Goal: Task Accomplishment & Management: Manage account settings

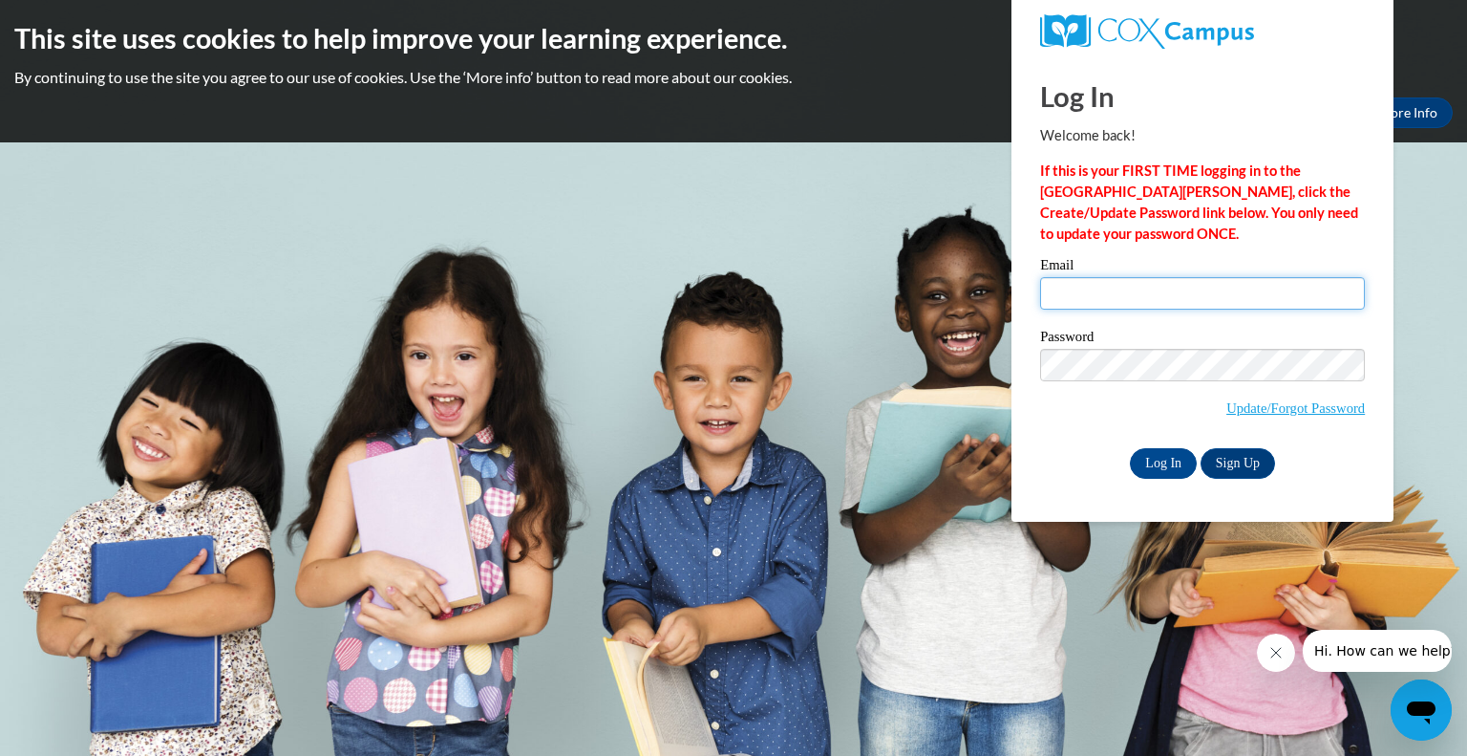
click at [1107, 287] on input "Email" at bounding box center [1202, 293] width 325 height 32
type input "[EMAIL_ADDRESS][DOMAIN_NAME]"
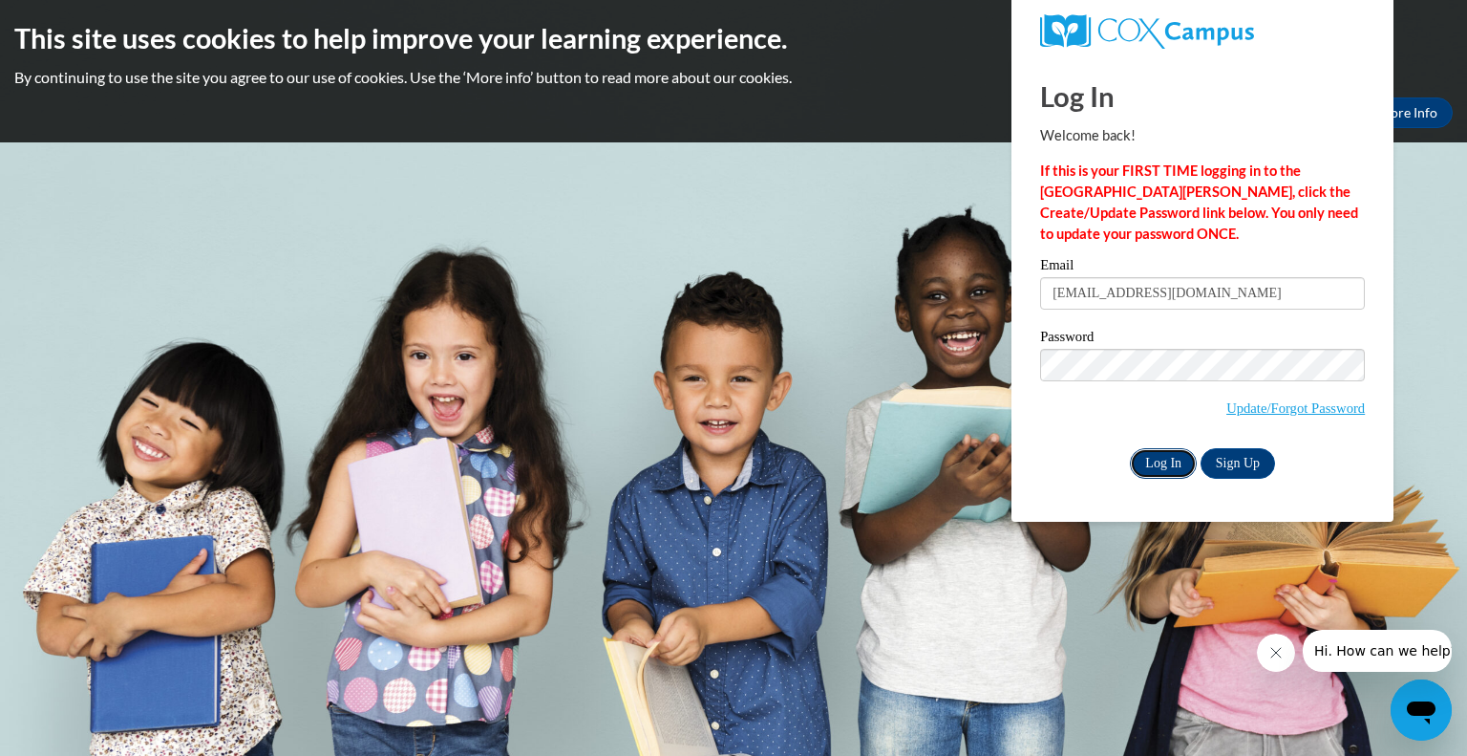
click at [1169, 463] on input "Log In" at bounding box center [1163, 463] width 67 height 31
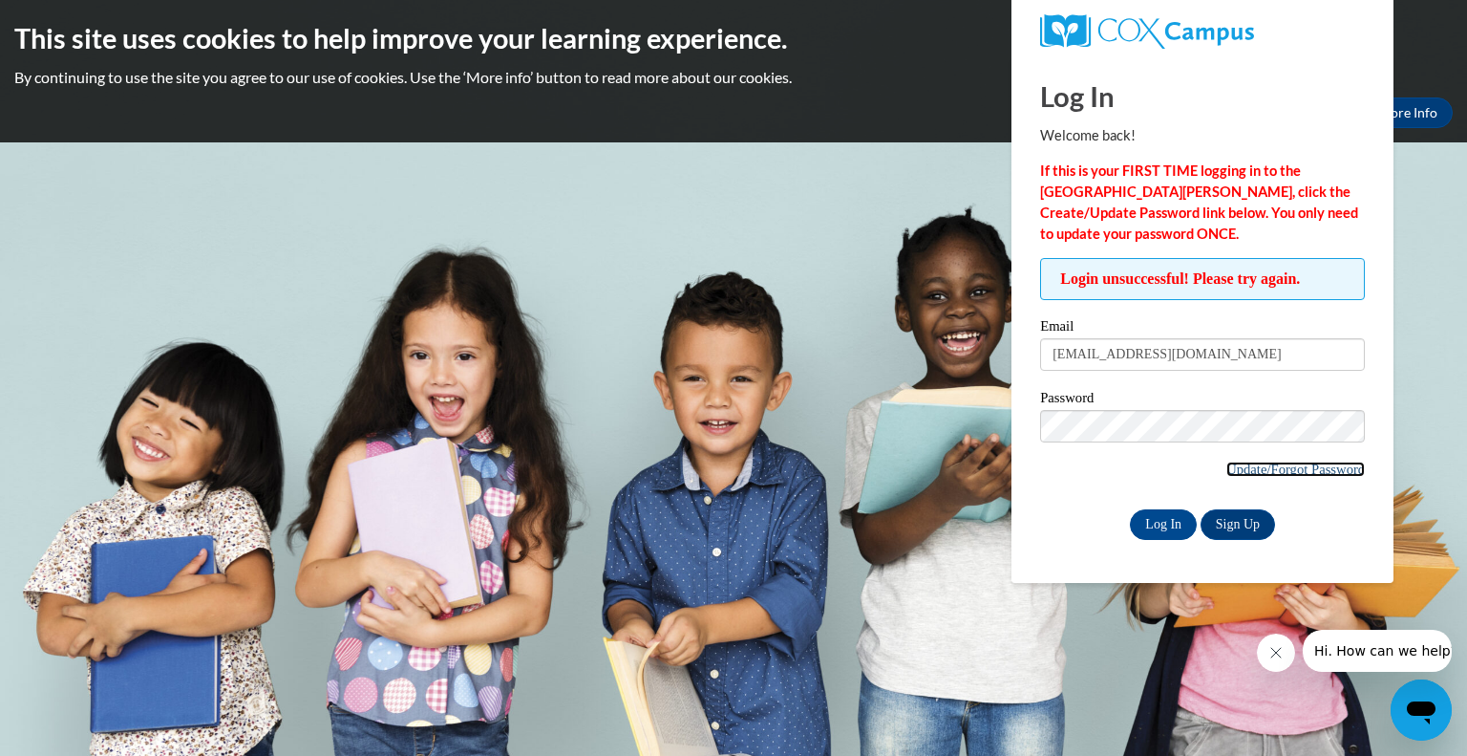
click at [1284, 471] on link "Update/Forgot Password" at bounding box center [1295, 468] width 138 height 15
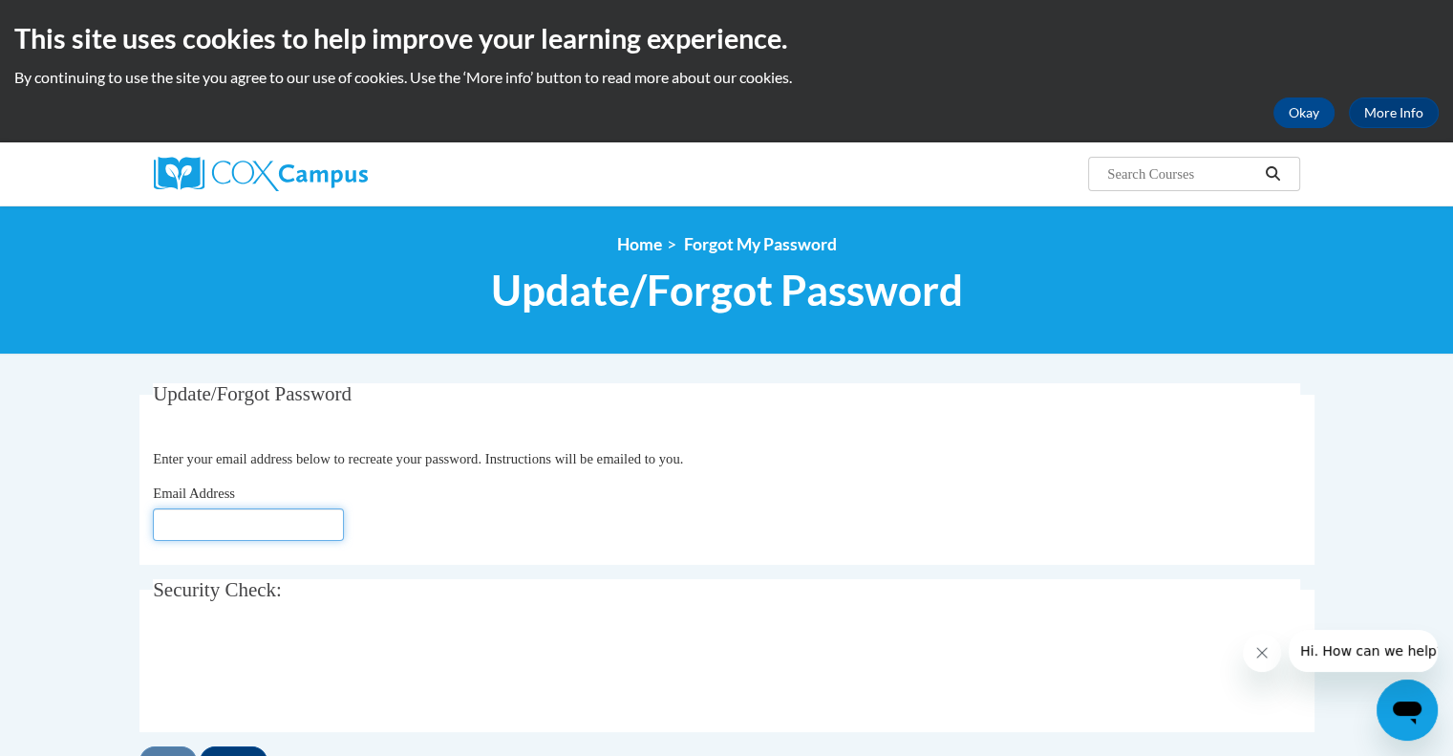
click at [177, 523] on input "Email Address" at bounding box center [248, 524] width 191 height 32
type input "[EMAIL_ADDRESS][DOMAIN_NAME]"
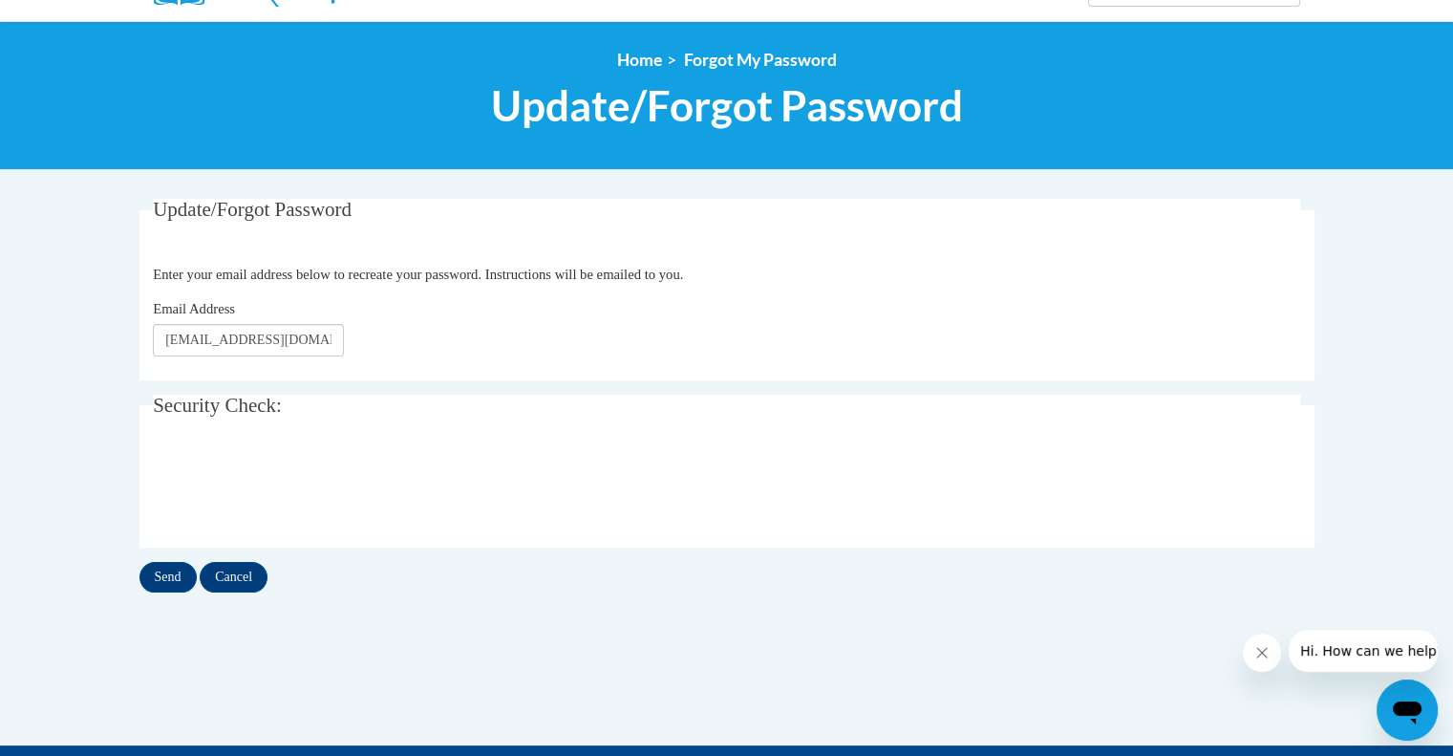
scroll to position [183, 0]
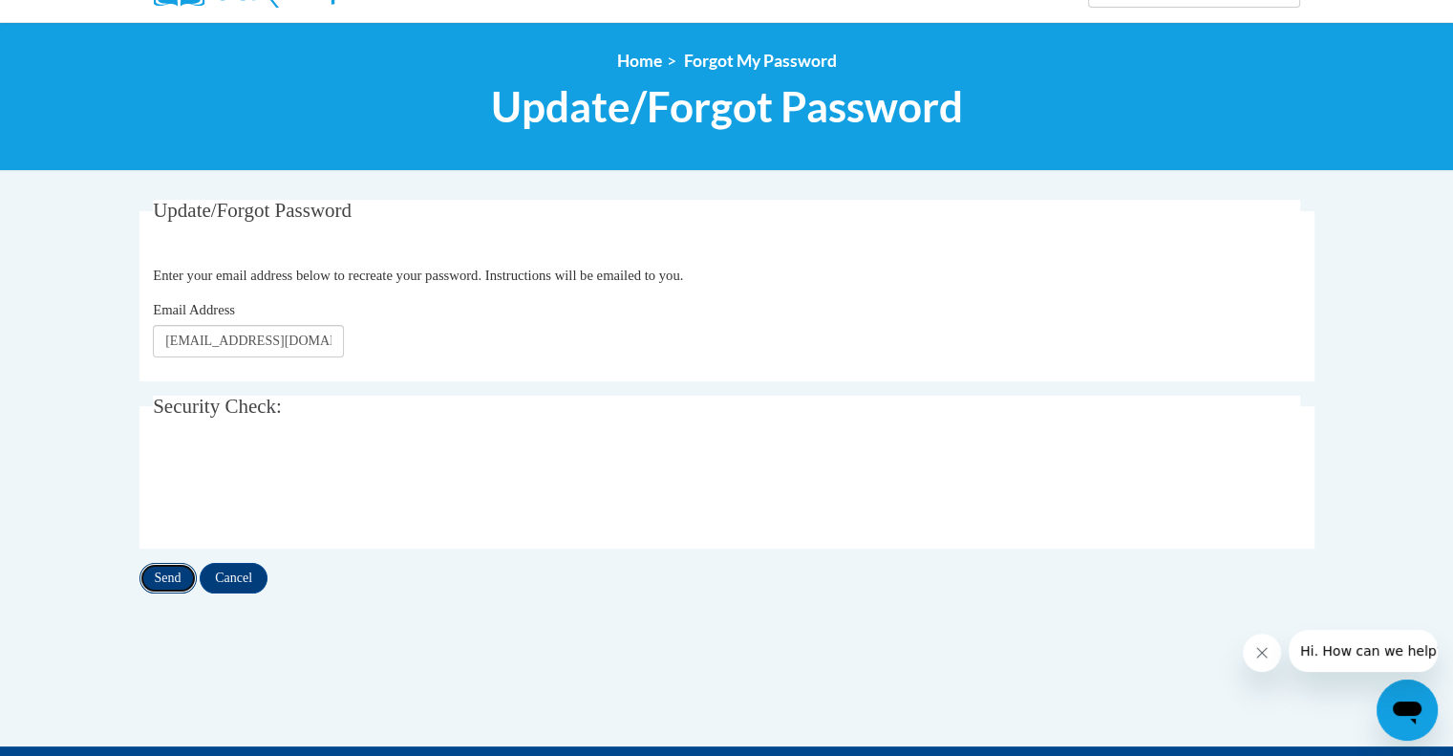
click at [173, 570] on input "Send" at bounding box center [167, 578] width 57 height 31
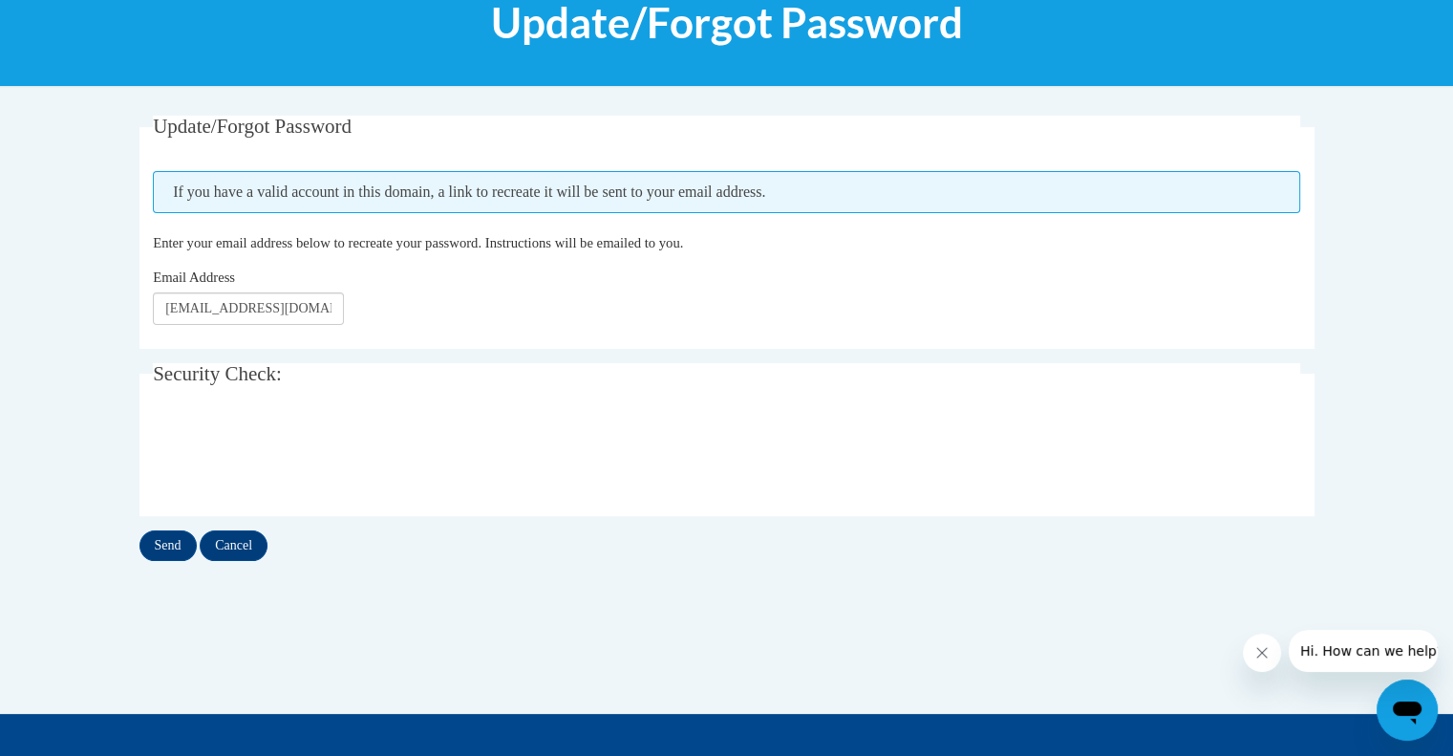
scroll to position [273, 0]
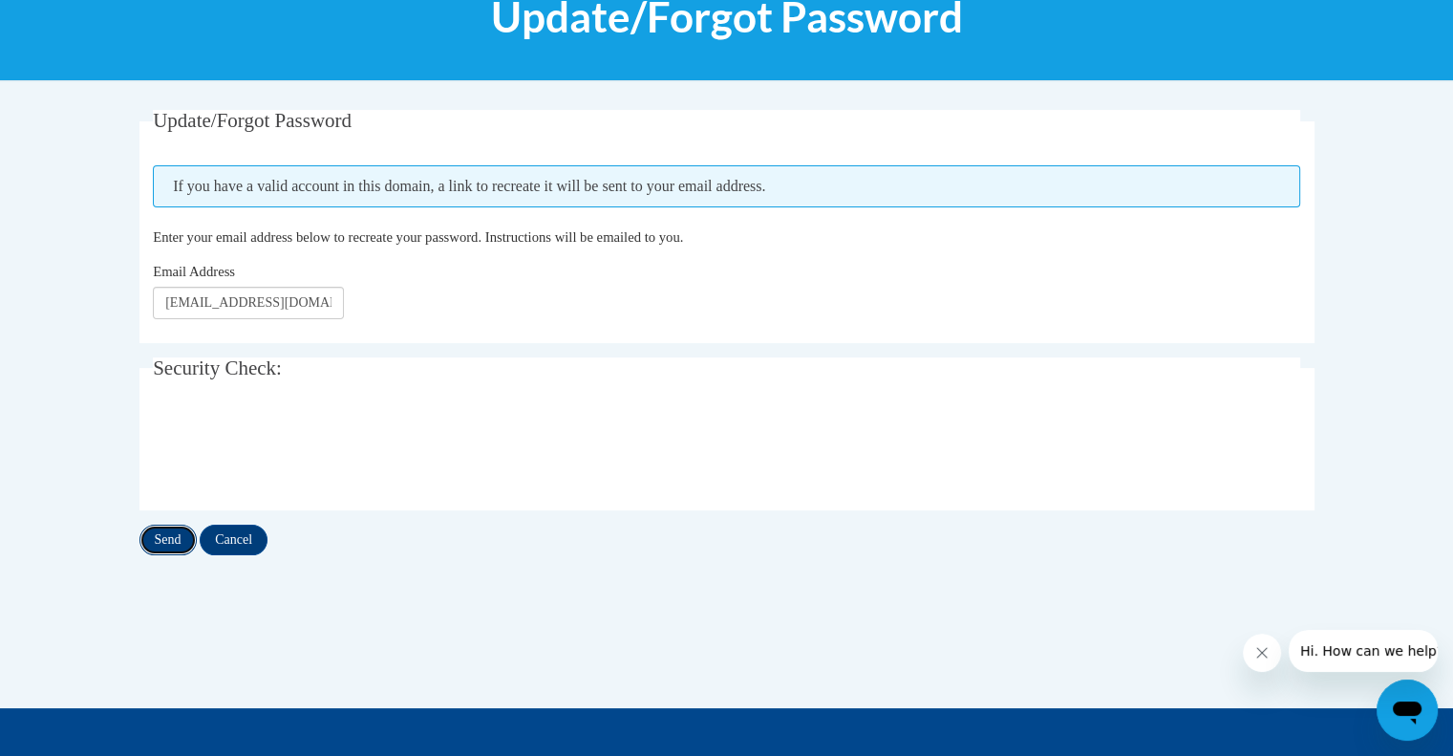
click at [168, 537] on input "Send" at bounding box center [167, 539] width 57 height 31
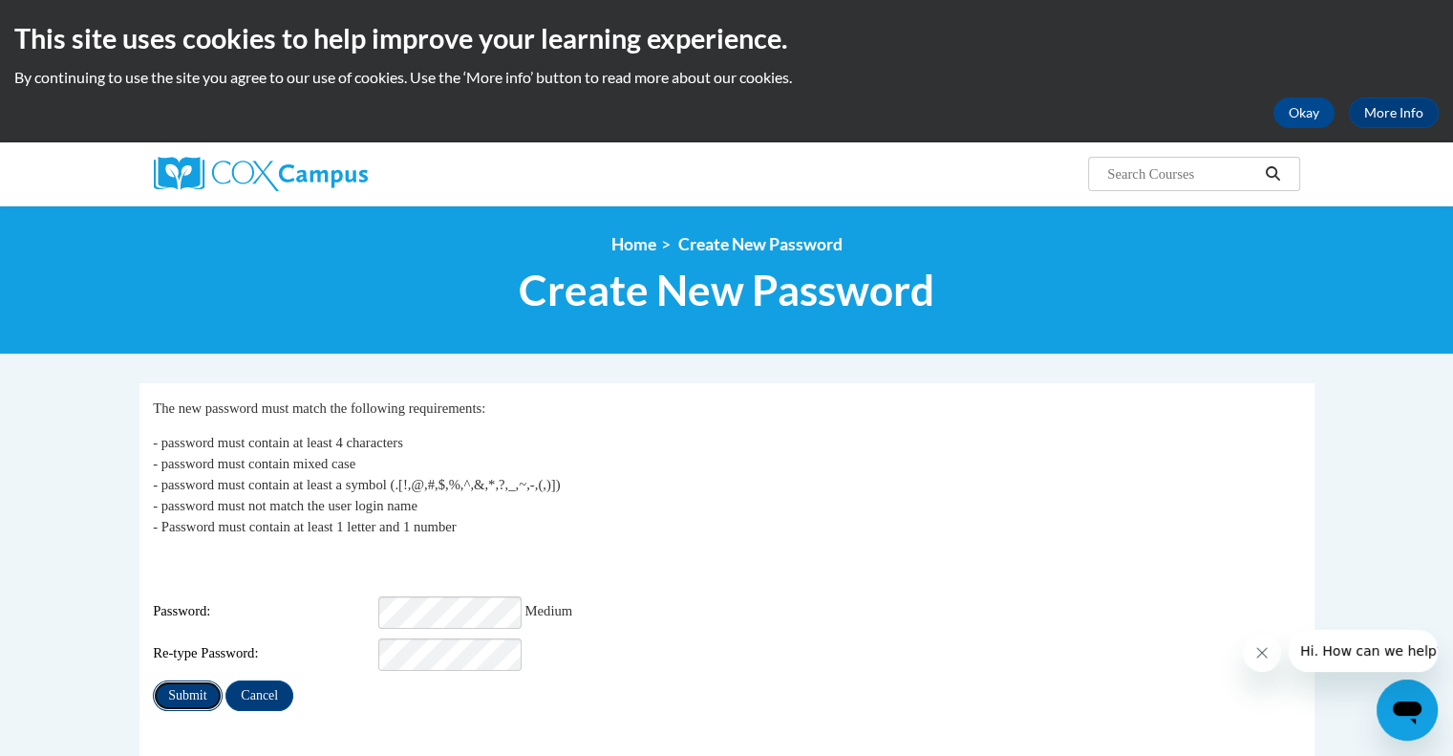
click at [193, 680] on input "Submit" at bounding box center [187, 695] width 69 height 31
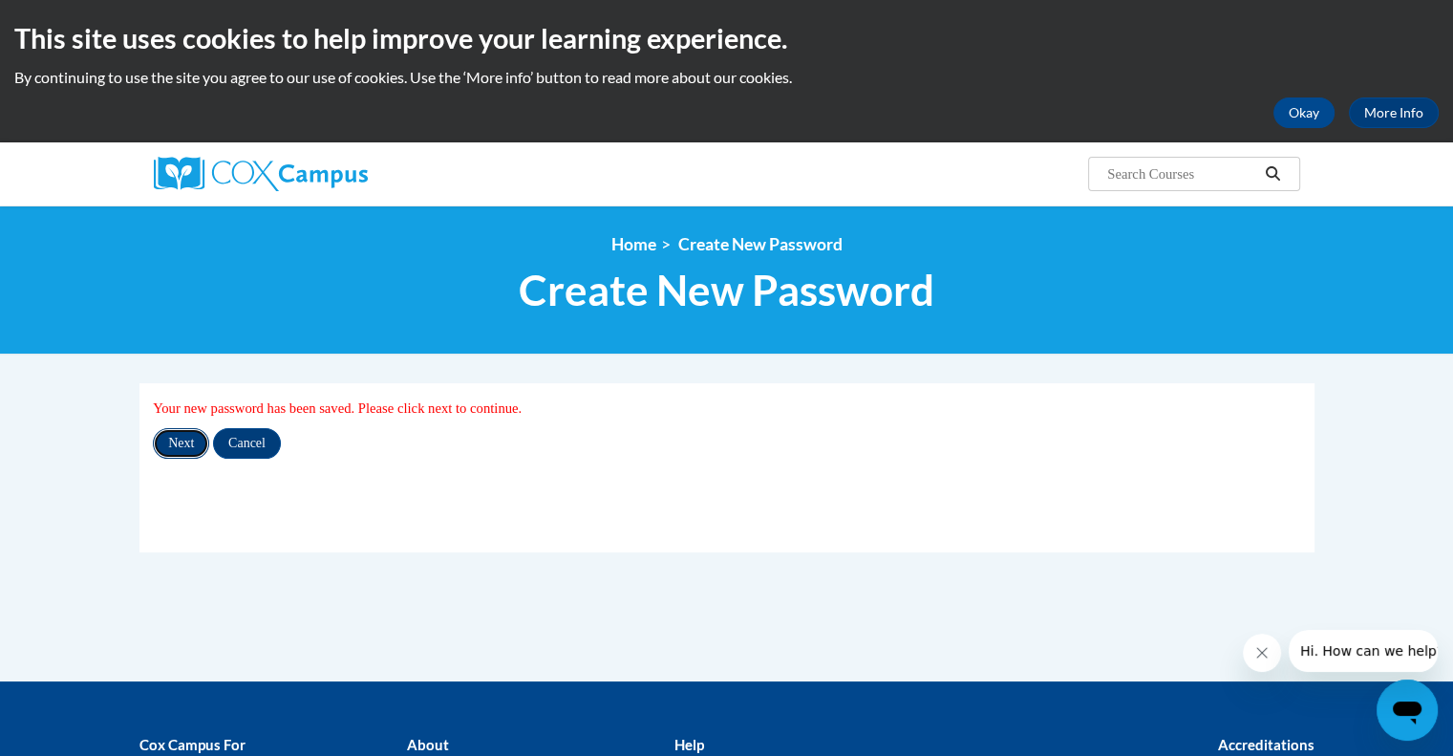
click at [180, 443] on input "Next" at bounding box center [181, 443] width 56 height 31
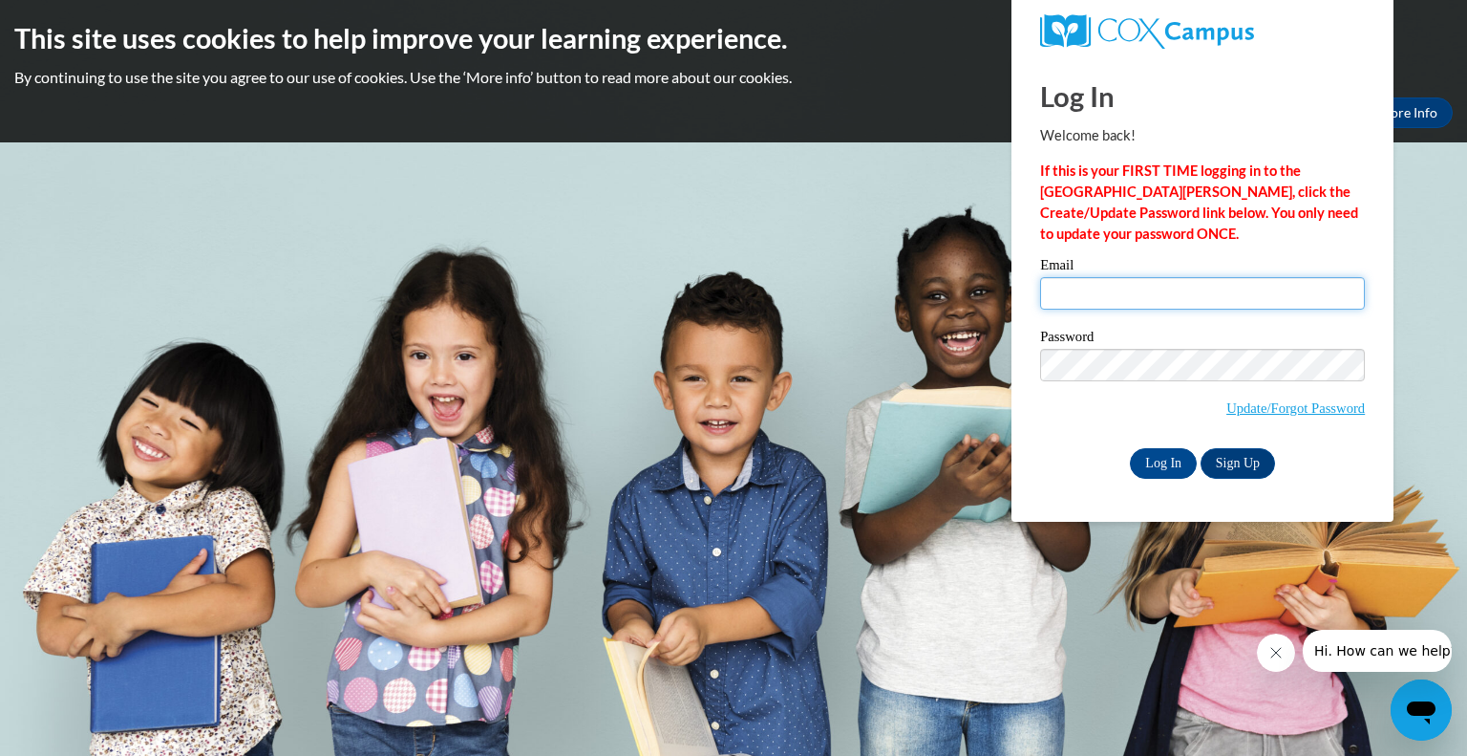
type input "[EMAIL_ADDRESS][DOMAIN_NAME]"
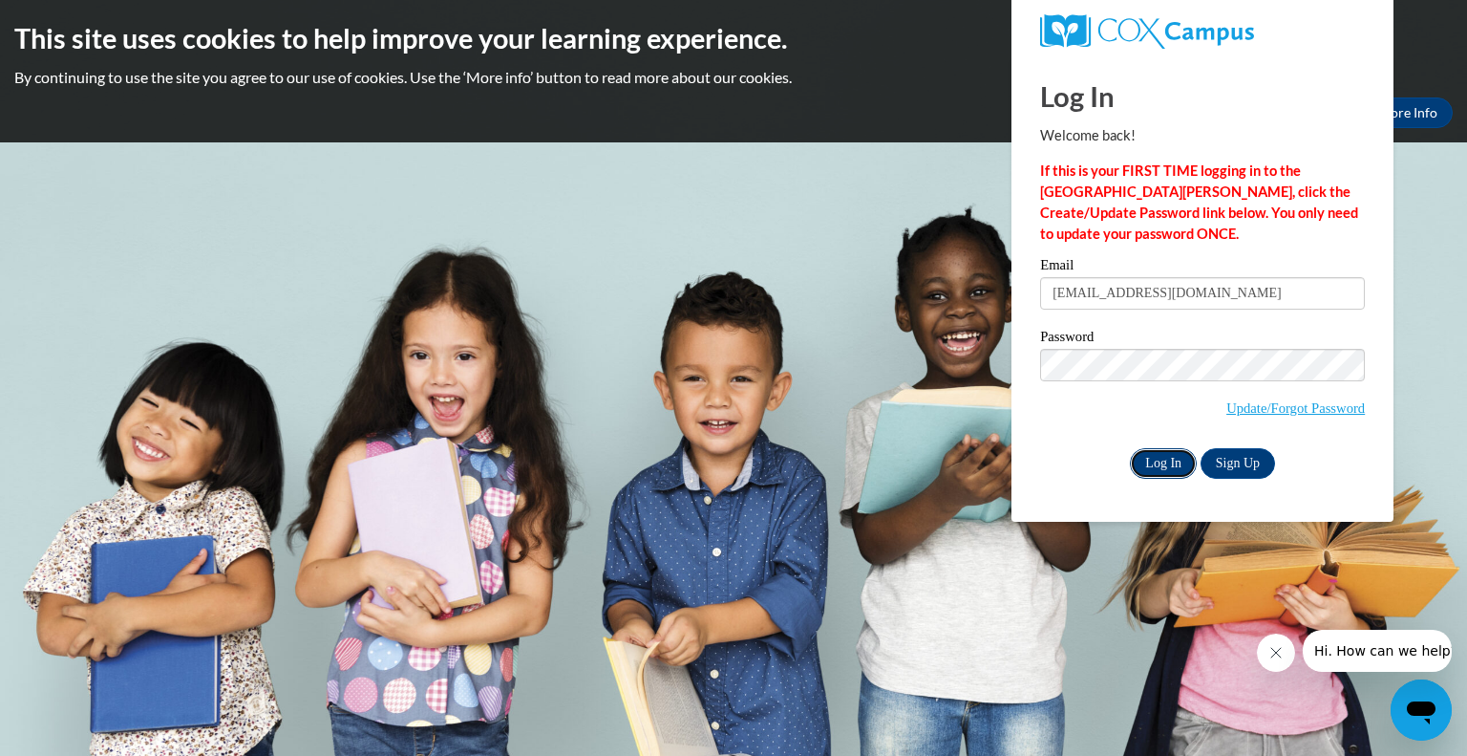
click at [1154, 471] on input "Log In" at bounding box center [1163, 463] width 67 height 31
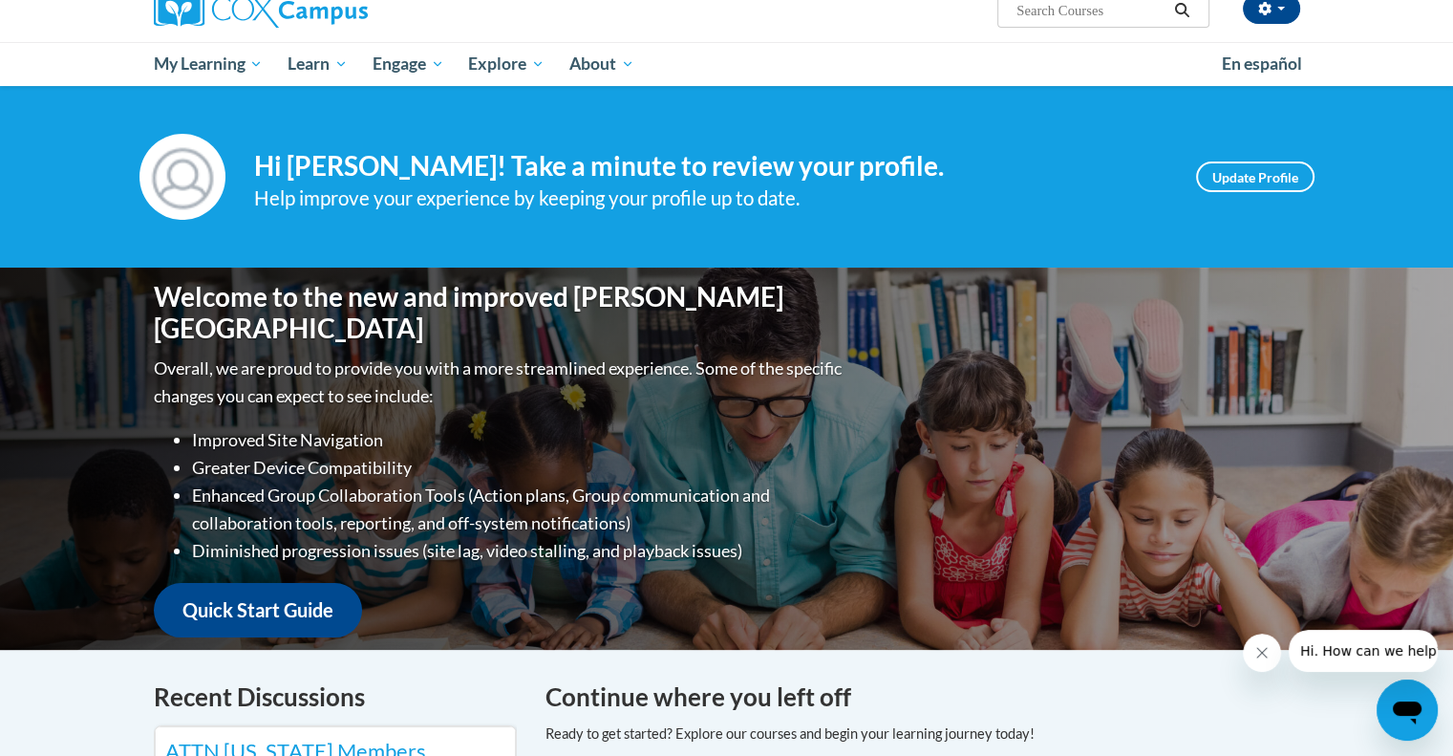
scroll to position [158, 0]
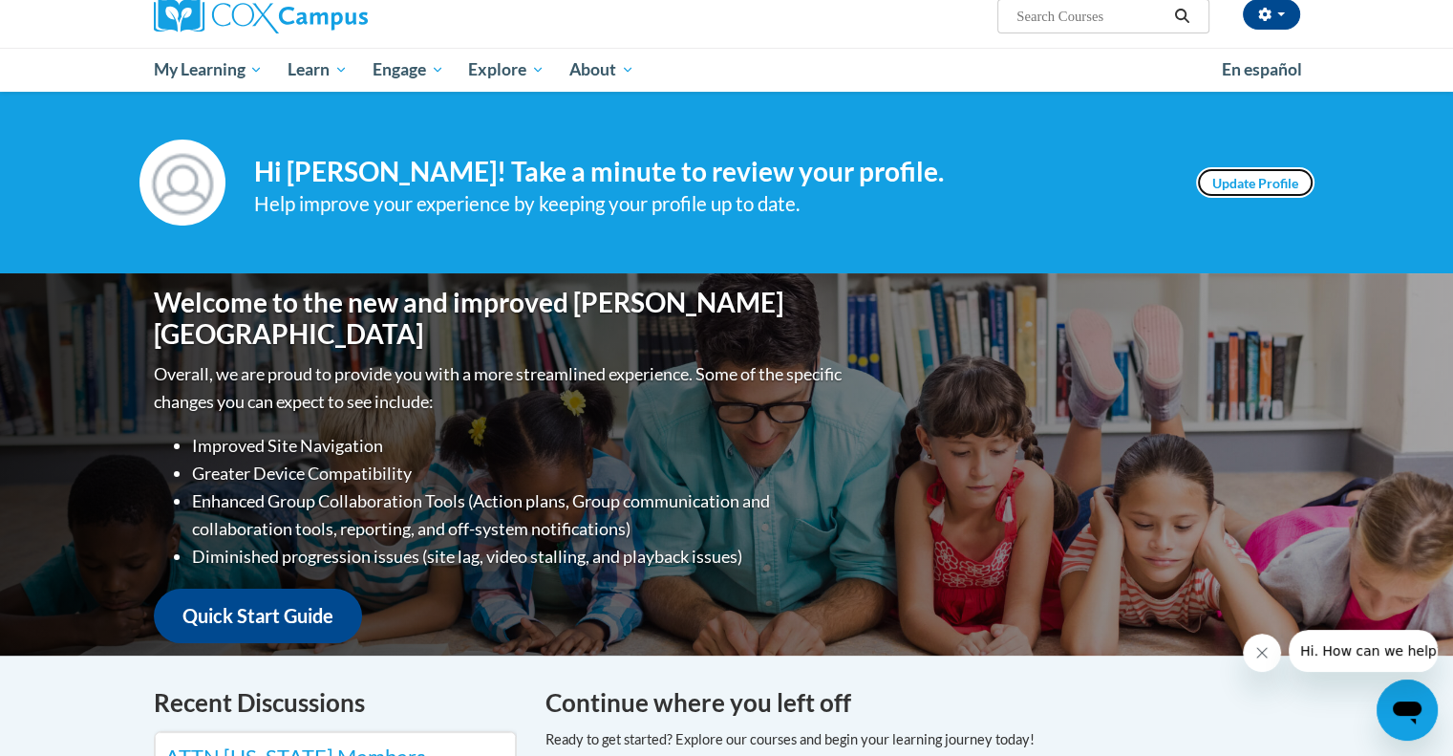
click at [1246, 183] on link "Update Profile" at bounding box center [1255, 182] width 118 height 31
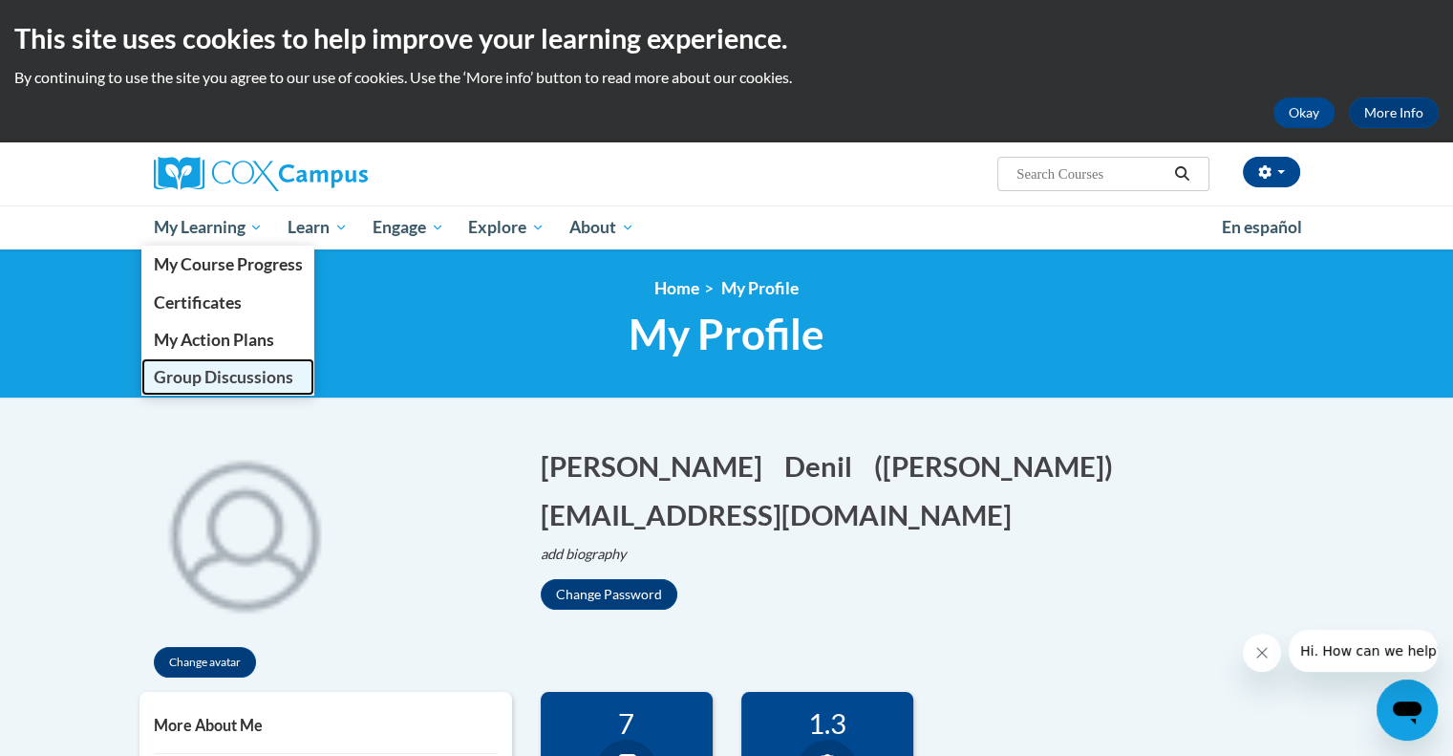
click at [203, 375] on span "Group Discussions" at bounding box center [222, 377] width 139 height 20
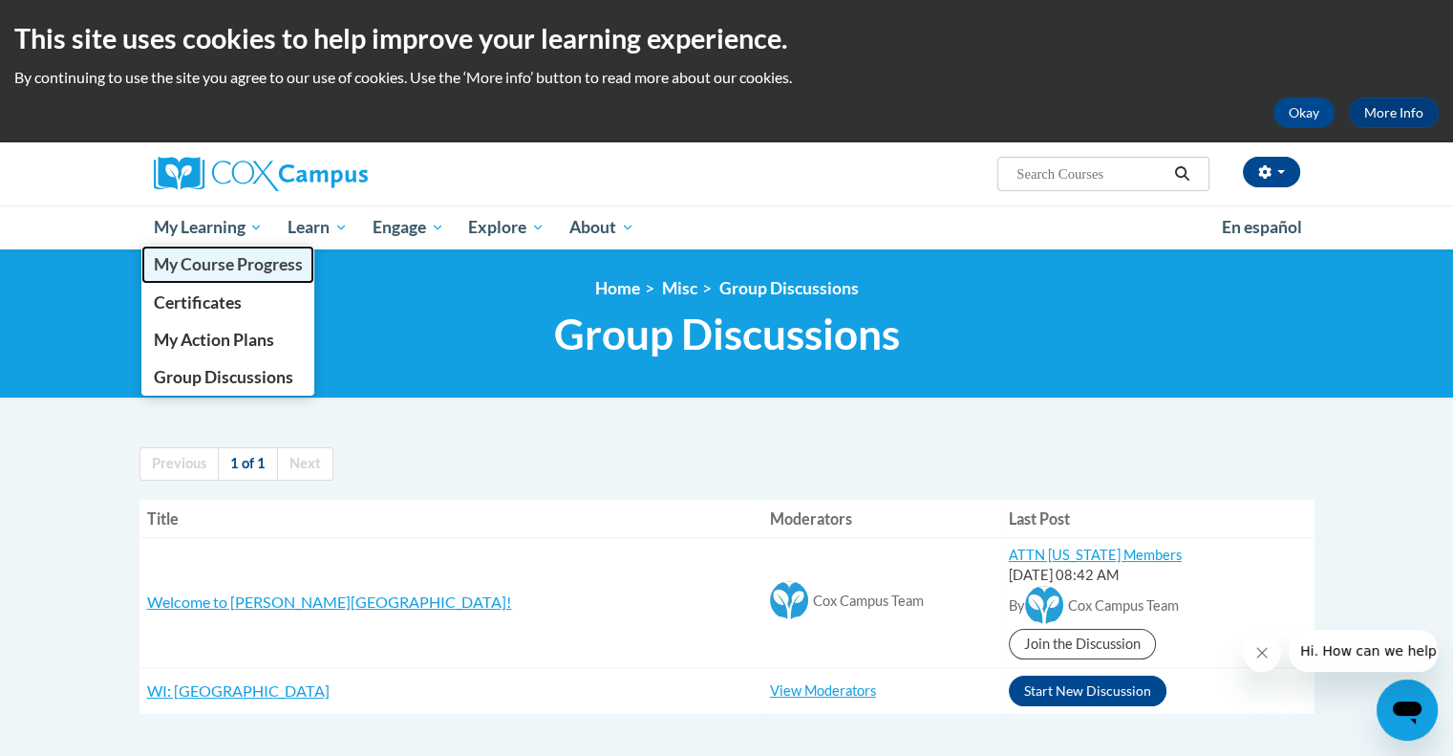
click at [232, 267] on span "My Course Progress" at bounding box center [227, 264] width 149 height 20
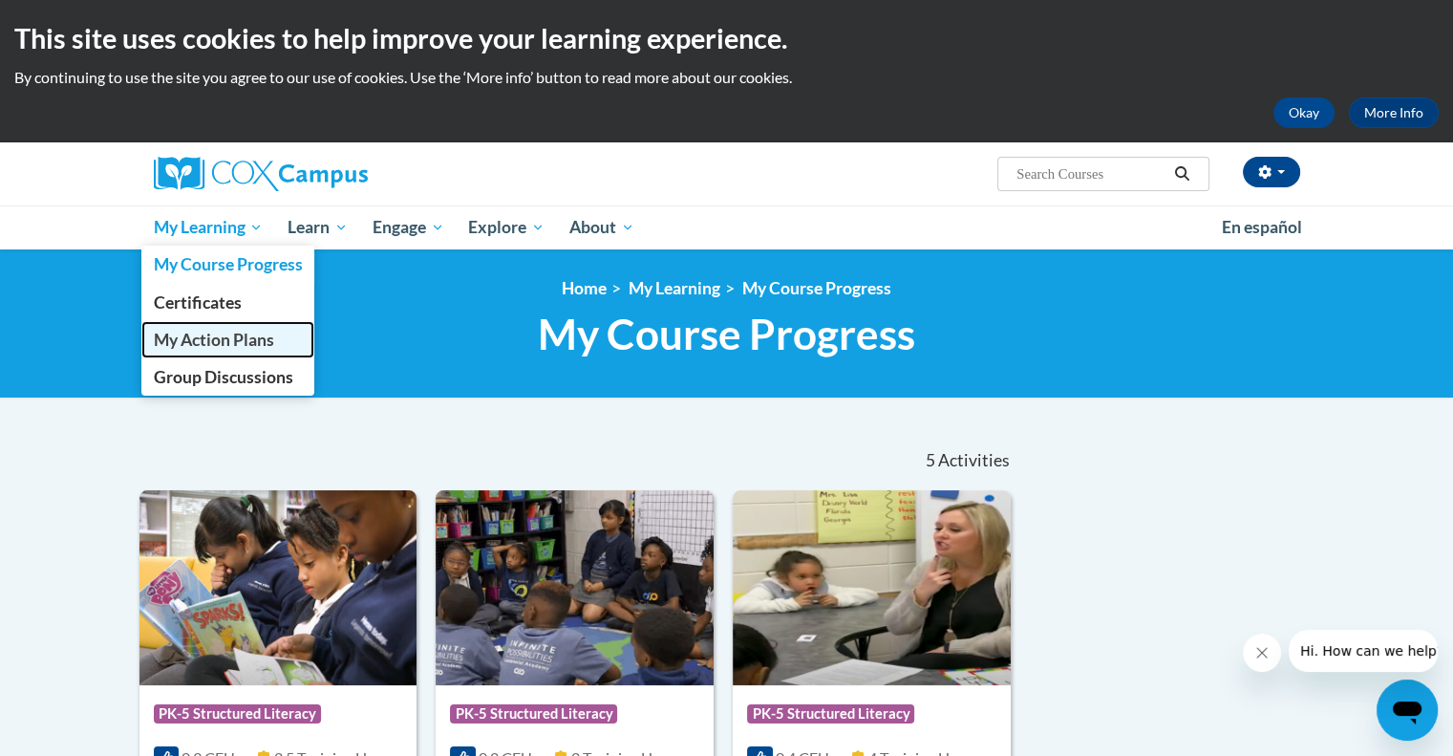
click at [201, 339] on span "My Action Plans" at bounding box center [213, 340] width 120 height 20
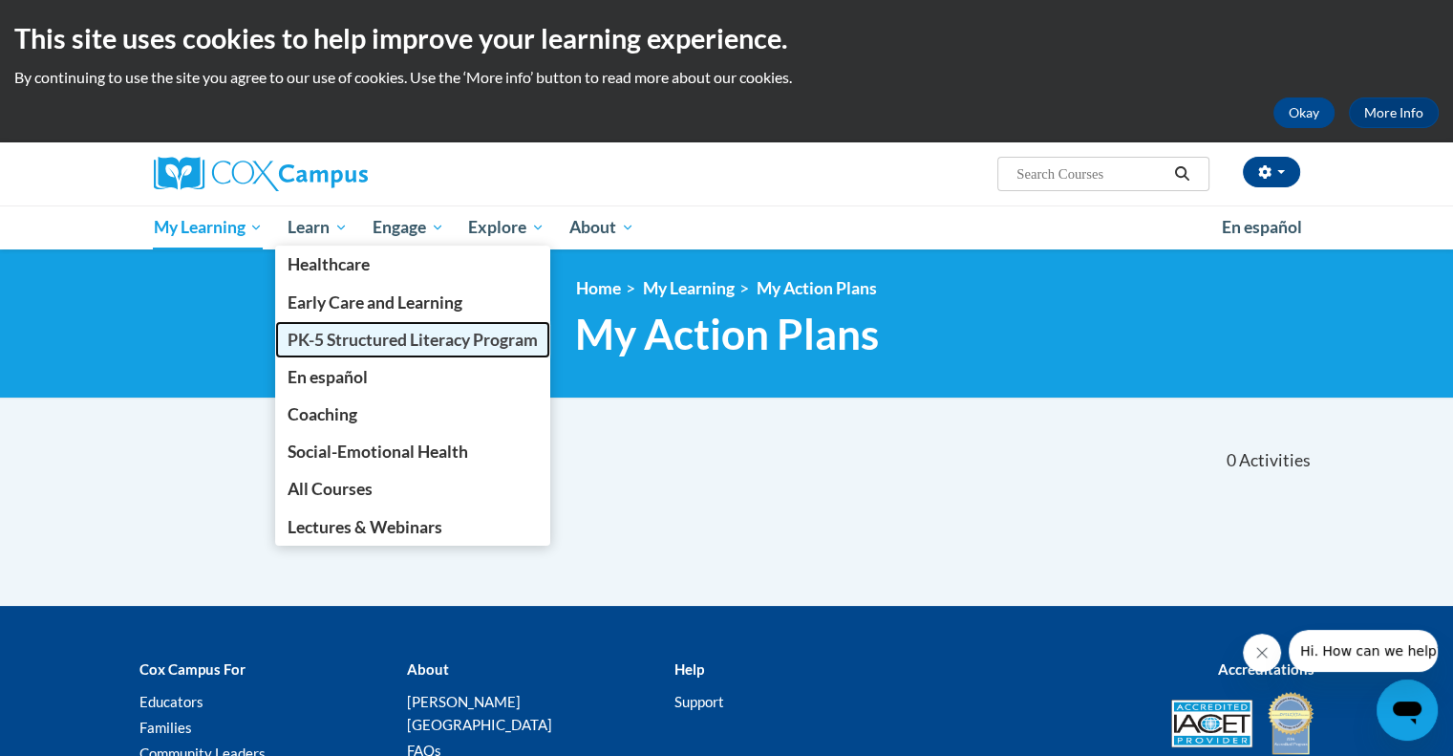
click at [344, 337] on span "PK-5 Structured Literacy Program" at bounding box center [412, 340] width 250 height 20
